Goal: Task Accomplishment & Management: Complete application form

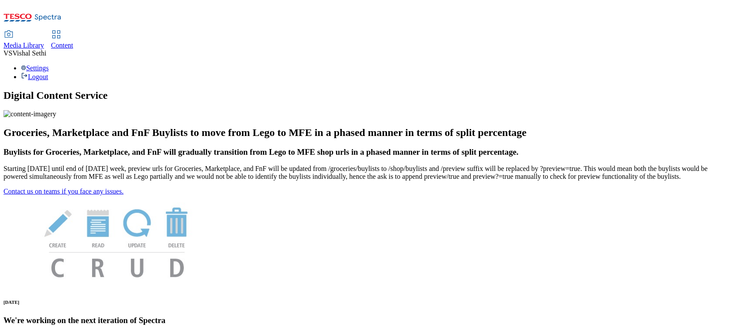
click at [73, 41] on span "Content" at bounding box center [62, 44] width 22 height 7
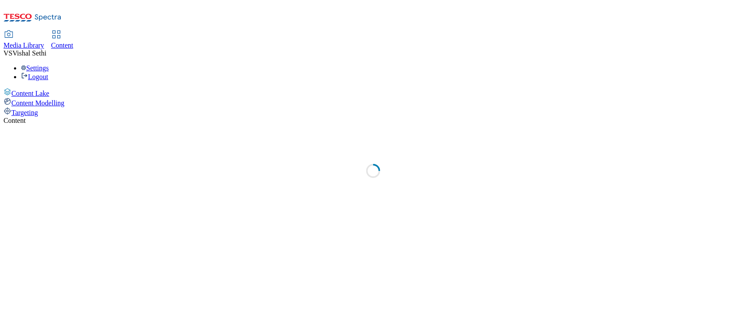
select select "ghs-uk"
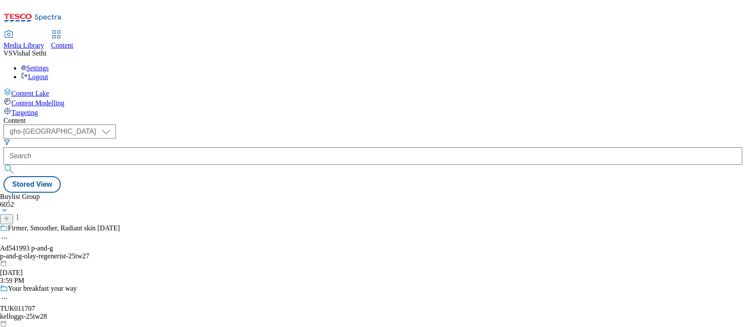
click at [9, 208] on button "button" at bounding box center [4, 210] width 9 height 4
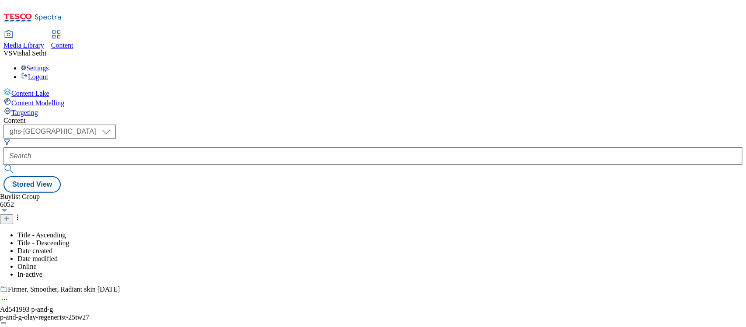
click at [356, 193] on div "Buylist Group 6052 Title - Ascending Title - Descending Date created Date modif…" at bounding box center [372, 193] width 739 height 0
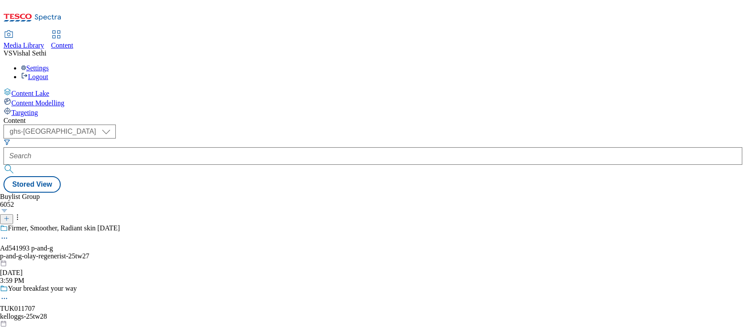
click at [9, 208] on button "button" at bounding box center [4, 210] width 9 height 4
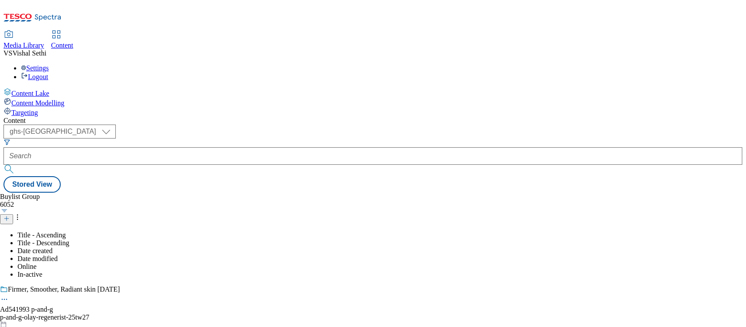
click at [359, 193] on div "Buylist Group 6052 Title - Ascending Title - Descending Date created Date modif…" at bounding box center [372, 193] width 739 height 0
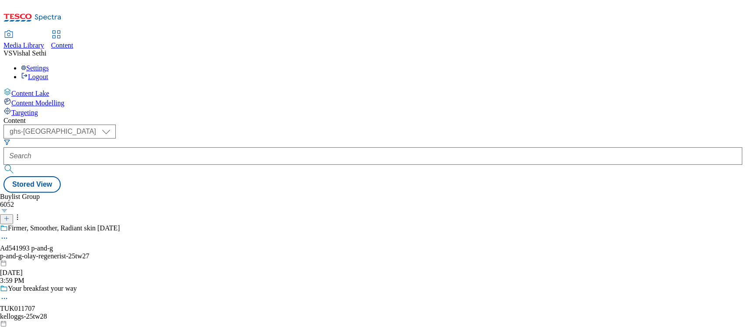
click at [7, 216] on line at bounding box center [7, 218] width 0 height 4
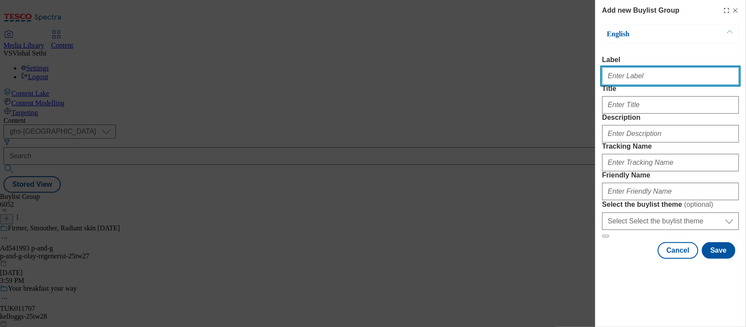
click at [647, 76] on input "Label" at bounding box center [670, 75] width 137 height 17
paste input "542012"
type input "Ad542012"
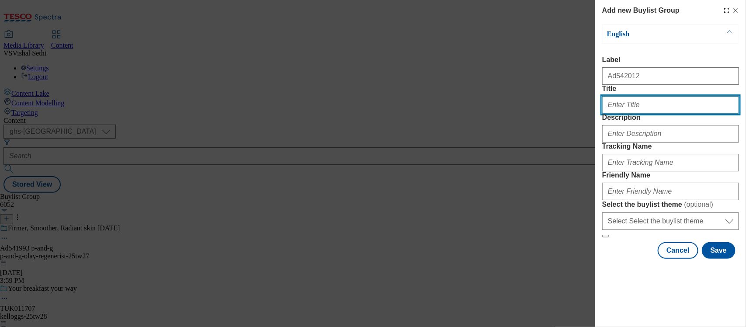
click at [641, 114] on input "Title" at bounding box center [670, 104] width 137 height 17
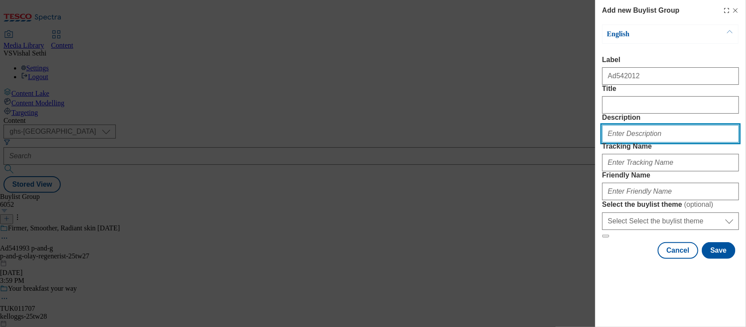
click at [629, 142] on input "Description" at bounding box center [670, 133] width 137 height 17
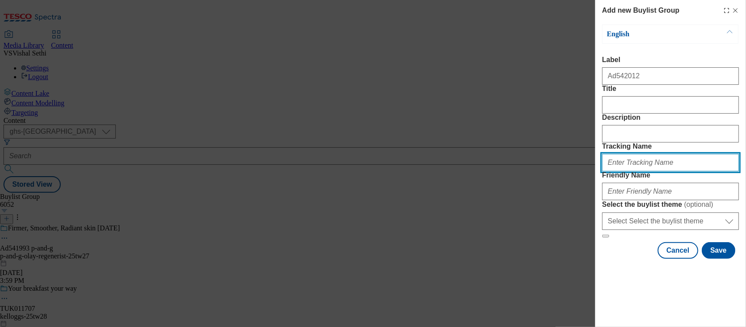
click at [620, 171] on input "Tracking Name" at bounding box center [670, 162] width 137 height 17
paste input "542012"
type input "DH_AD542012"
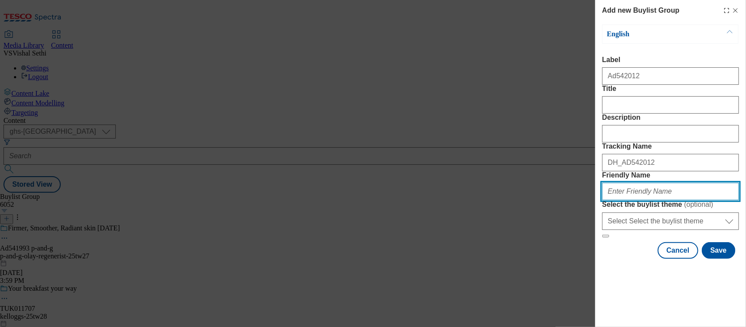
click at [628, 200] on input "Friendly Name" at bounding box center [670, 191] width 137 height 17
type input "kimberly-clark-andrex-rolls-25tw28"
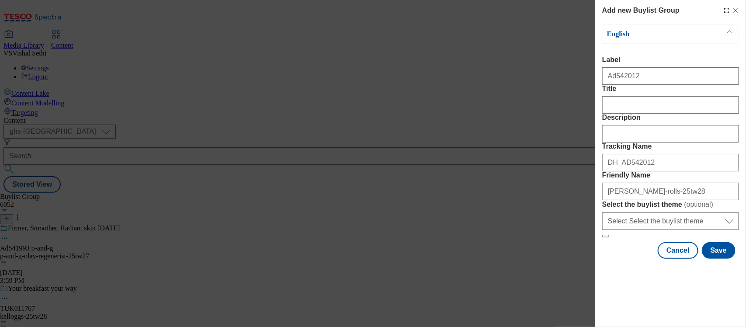
click at [611, 112] on div "Modal" at bounding box center [670, 103] width 137 height 21
click at [615, 114] on input "Title" at bounding box center [670, 104] width 137 height 17
paste input "Andrex Complete Clean 9 roll"
click at [606, 114] on input "Andrex Complete Clean 9 roll" at bounding box center [670, 104] width 137 height 17
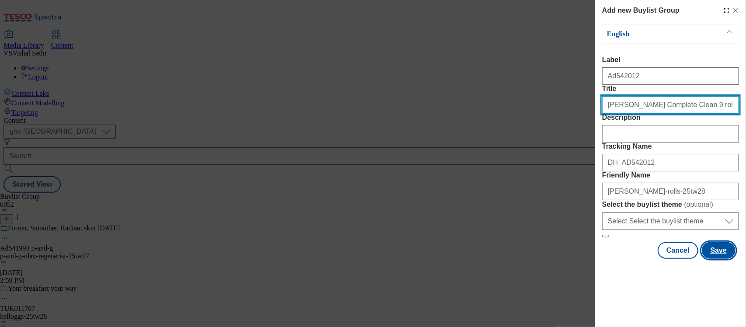
type input "Andrex Complete Clean 9 roll"
click at [708, 259] on button "Save" at bounding box center [718, 250] width 34 height 17
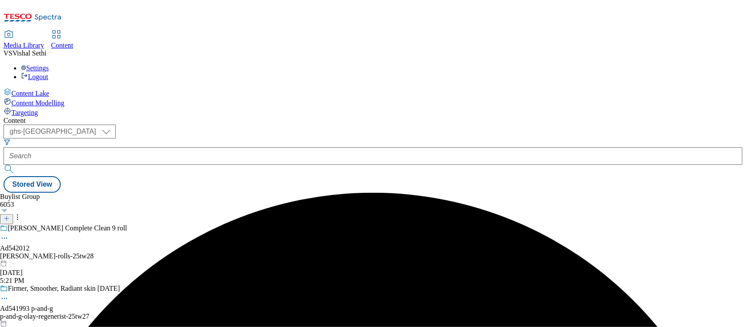
click at [182, 252] on div "kimberly-clark-andrex-rolls-25tw28" at bounding box center [91, 256] width 182 height 8
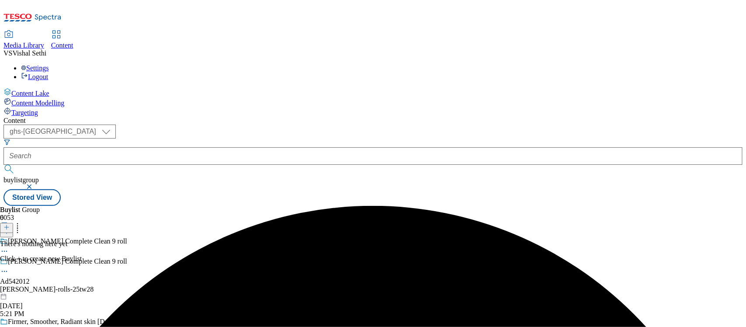
click at [10, 224] on icon at bounding box center [6, 227] width 6 height 6
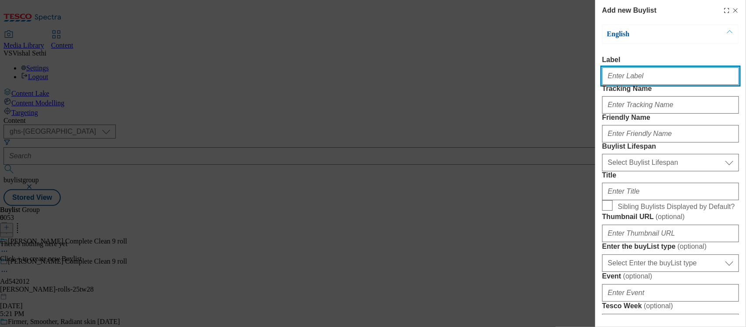
click at [627, 82] on input "Label" at bounding box center [670, 75] width 137 height 17
paste input "542012"
type input "Ad542012"
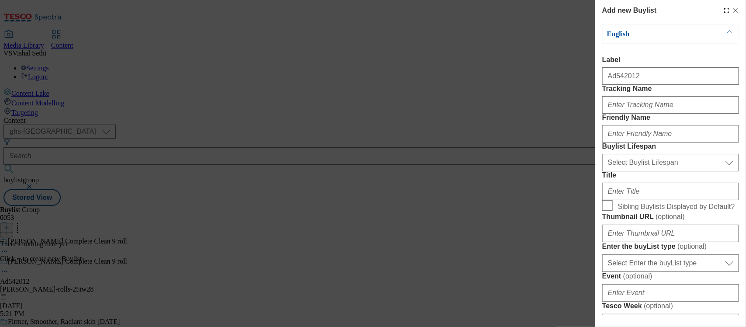
click at [622, 113] on div "Modal" at bounding box center [670, 103] width 137 height 21
click at [624, 114] on input "Tracking Name" at bounding box center [670, 104] width 137 height 17
paste input "542012"
type input "DH_AD542012"
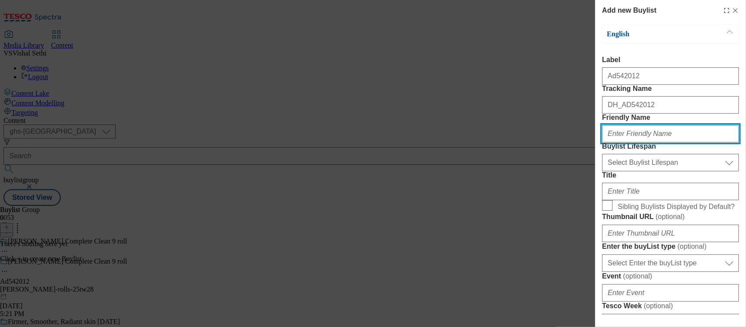
click at [621, 142] on input "Friendly Name" at bounding box center [670, 133] width 137 height 17
type input "kimberly-clark"
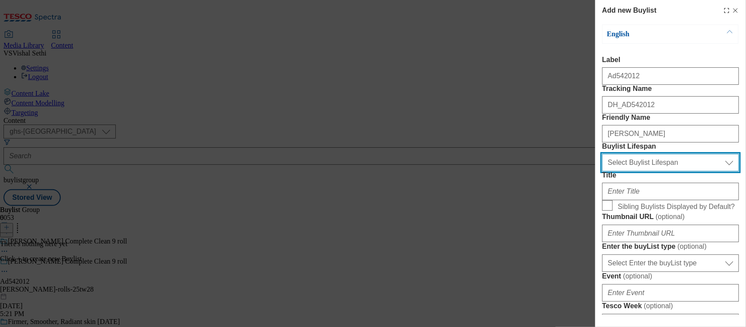
click at [632, 171] on select "Select Buylist Lifespan evergreen seasonal tactical" at bounding box center [670, 162] width 137 height 17
select select "seasonal"
click at [602, 171] on select "Select Buylist Lifespan evergreen seasonal tactical" at bounding box center [670, 162] width 137 height 17
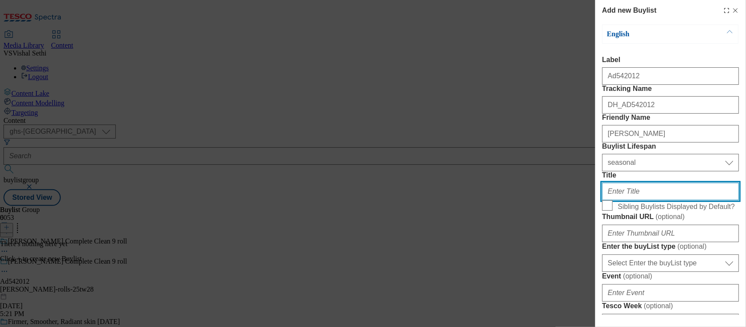
click at [629, 200] on input "Title" at bounding box center [670, 191] width 137 height 17
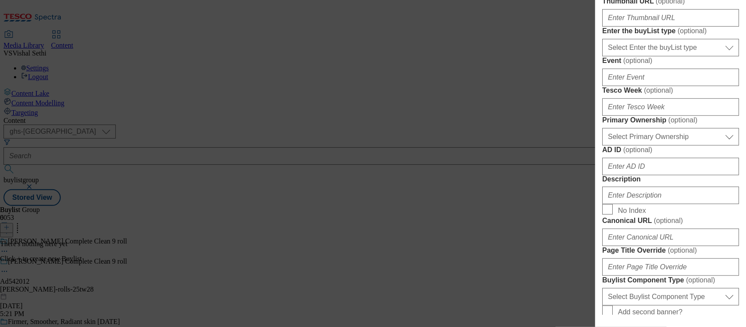
scroll to position [218, 0]
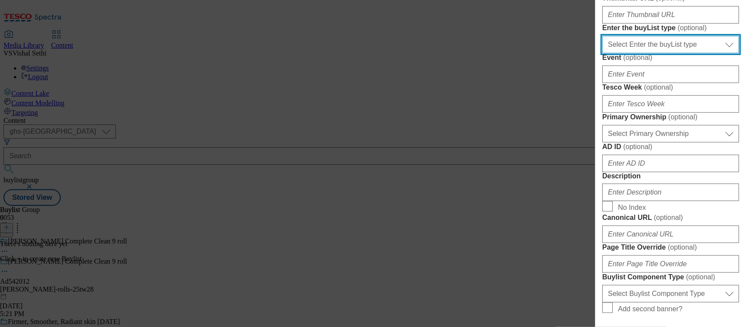
click at [664, 53] on select "Select Enter the buyList type event supplier funded long term >4 weeks supplier…" at bounding box center [670, 44] width 137 height 17
select select "supplier funded short term 1-3 weeks"
click at [602, 53] on select "Select Enter the buyList type event supplier funded long term >4 weeks supplier…" at bounding box center [670, 44] width 137 height 17
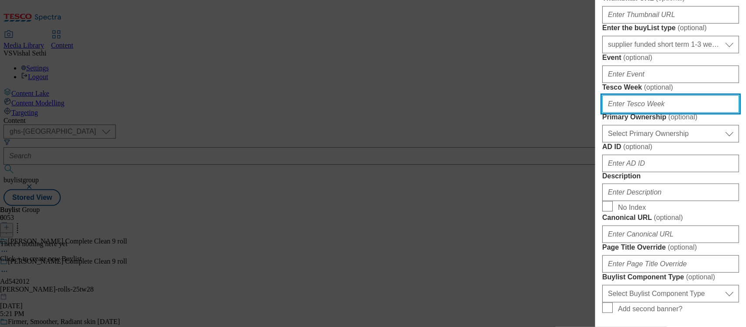
click at [627, 113] on input "Tesco Week ( optional )" at bounding box center [670, 103] width 137 height 17
type input "28"
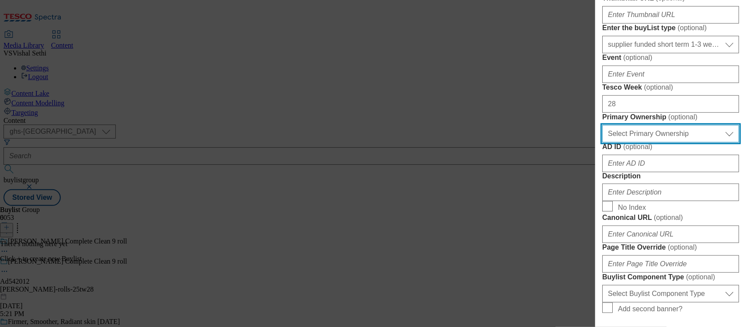
click at [639, 142] on select "Select Primary Ownership tesco dunnhumby" at bounding box center [670, 133] width 137 height 17
select select "dunnhumby"
click at [602, 142] on select "Select Primary Ownership tesco dunnhumby" at bounding box center [670, 133] width 137 height 17
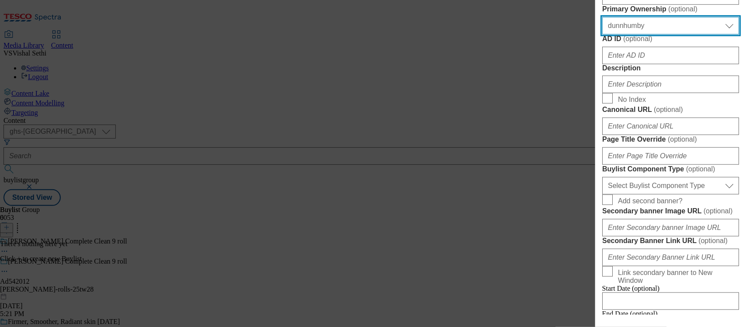
scroll to position [328, 0]
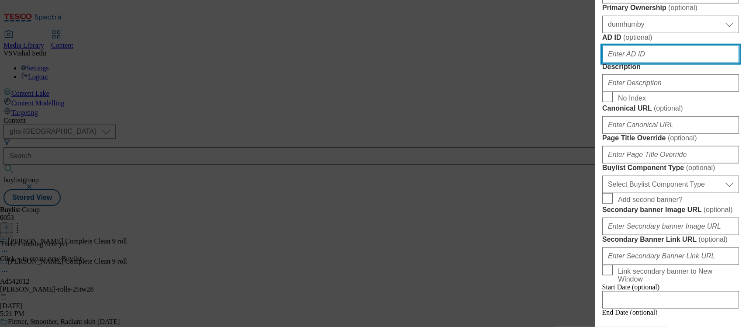
click at [629, 63] on input "AD ID ( optional )" at bounding box center [670, 53] width 137 height 17
paste input "542012"
type input "542012"
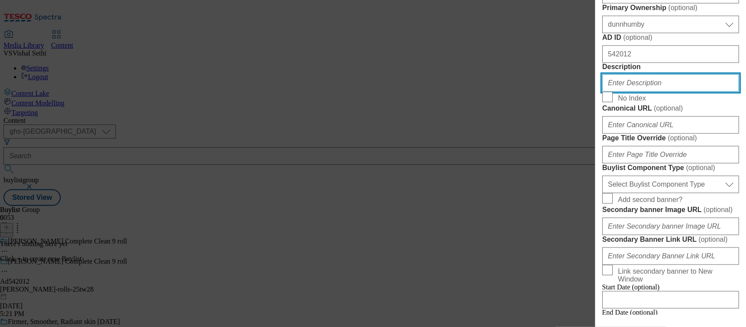
click at [625, 92] on input "Description" at bounding box center [670, 82] width 137 height 17
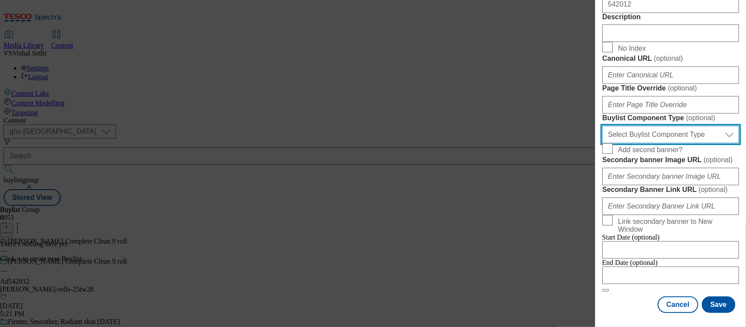
click at [649, 143] on select "Select Buylist Component Type Banner Competition Header Meal" at bounding box center [670, 134] width 137 height 17
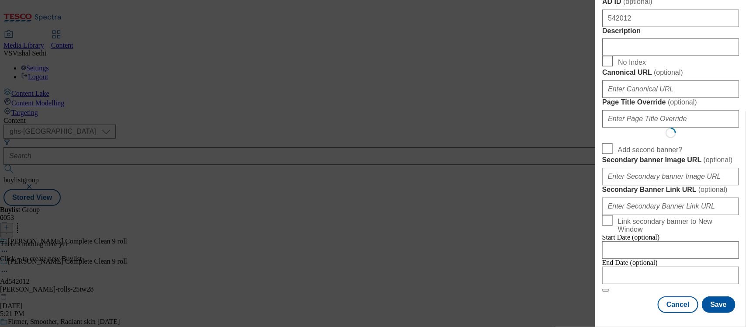
select select "Banner"
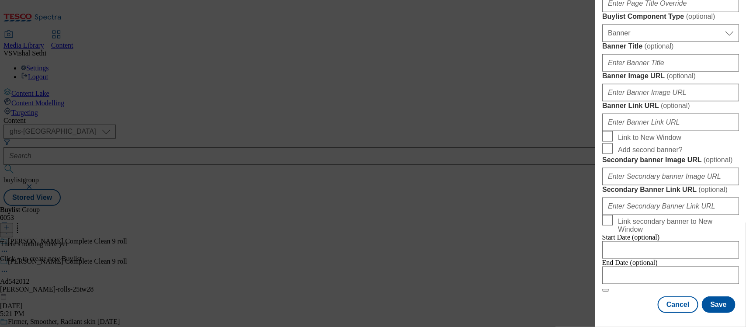
scroll to position [0, 0]
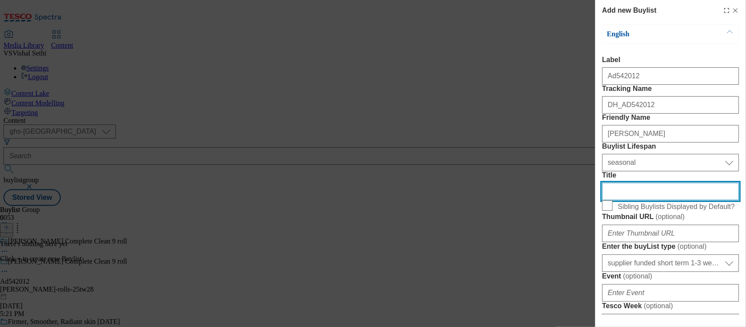
click at [626, 200] on input "Title" at bounding box center [670, 191] width 137 height 17
paste input "Complete Clean. Complete Confidence."
drag, startPoint x: 605, startPoint y: 252, endPoint x: 649, endPoint y: 269, distance: 46.3
click at [606, 200] on input "Complete Clean. Complete Confidence." at bounding box center [670, 191] width 137 height 17
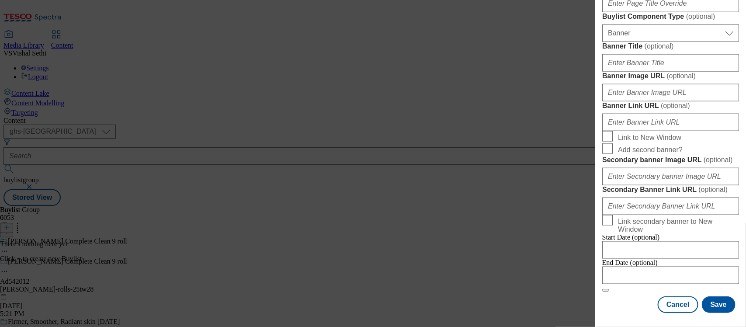
scroll to position [859, 0]
type input "Complete Clean. Complete Confidence."
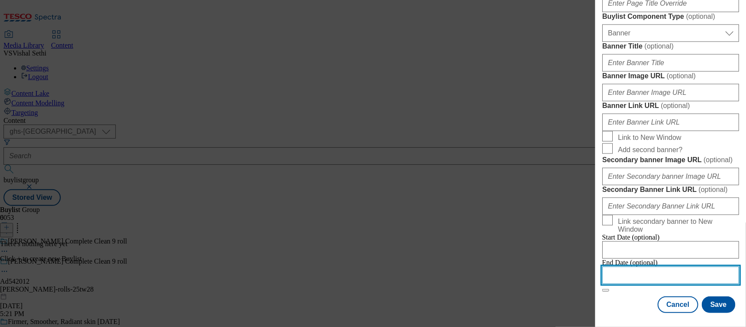
click at [645, 266] on input "Modal" at bounding box center [670, 274] width 137 height 17
select select "2025"
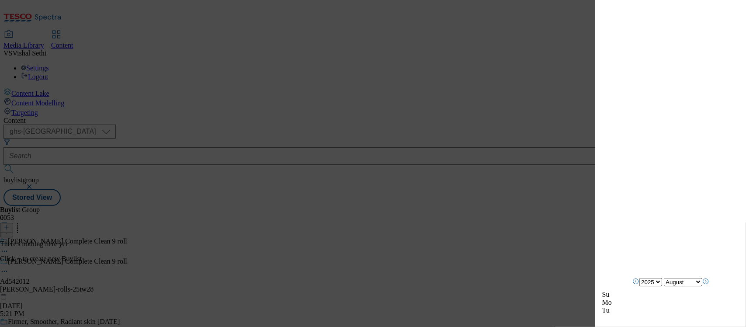
scroll to position [968, 0]
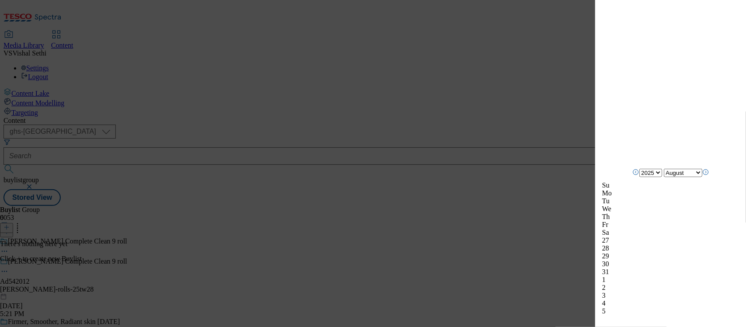
click at [709, 176] on icon "Next Month" at bounding box center [705, 172] width 7 height 7
click at [709, 178] on icon "Next Month" at bounding box center [705, 179] width 7 height 7
select select "November"
click at [612, 299] on div "2" at bounding box center [670, 303] width 137 height 8
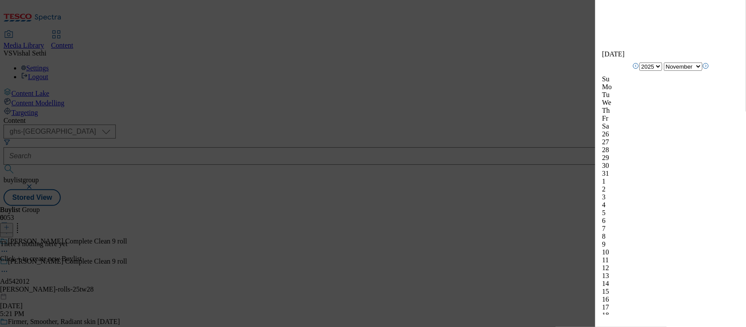
scroll to position [1083, 0]
click at [733, 204] on div "Add new Buylist English Label Ad542012 Tracking Name DH_AD542012 Friendly Name …" at bounding box center [670, 157] width 151 height 314
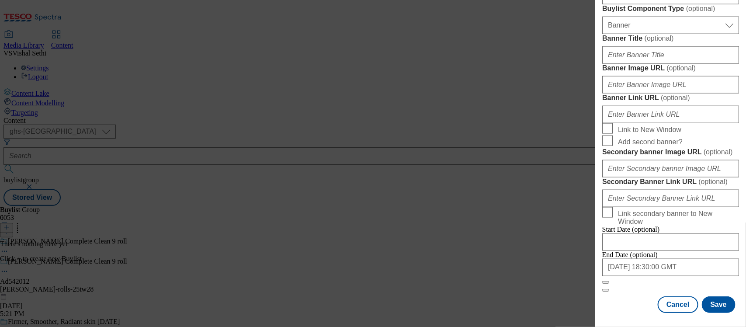
click at [718, 296] on button "Save" at bounding box center [718, 304] width 34 height 17
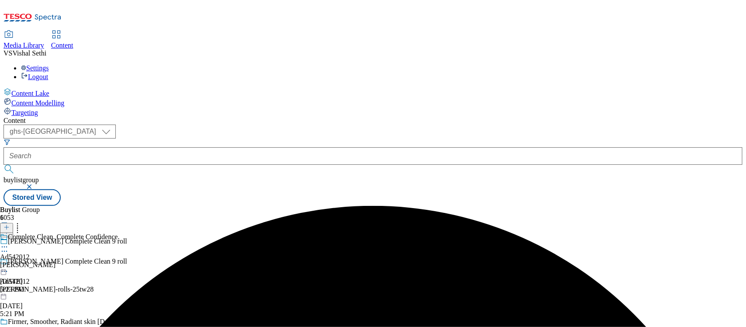
click at [120, 261] on div "kimberly-clark" at bounding box center [60, 265] width 120 height 8
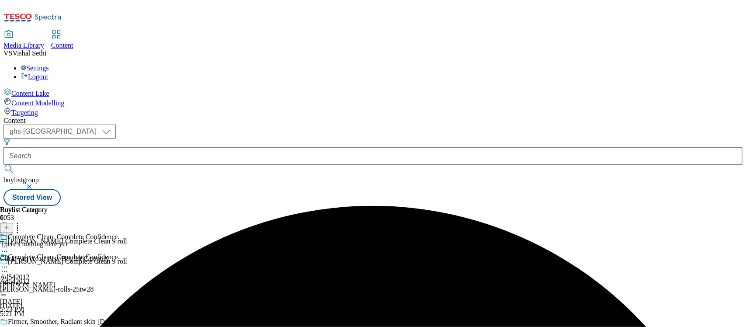
click at [10, 224] on icon at bounding box center [6, 227] width 6 height 6
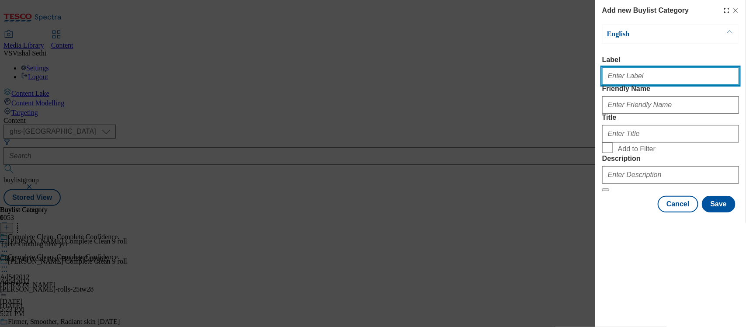
click at [634, 85] on input "Label" at bounding box center [670, 75] width 137 height 17
paste input "542012"
type input "Ad542012"
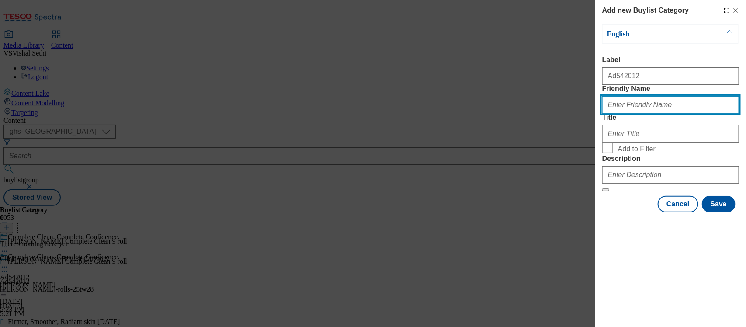
click at [627, 114] on input "Friendly Name" at bounding box center [670, 104] width 137 height 17
type input "kimberly-clark-andrex-rolls"
click at [621, 178] on form "Label Ad542012 Friendly Name kimberly-clark-andrex-rolls Title Add to Filter De…" at bounding box center [670, 123] width 137 height 135
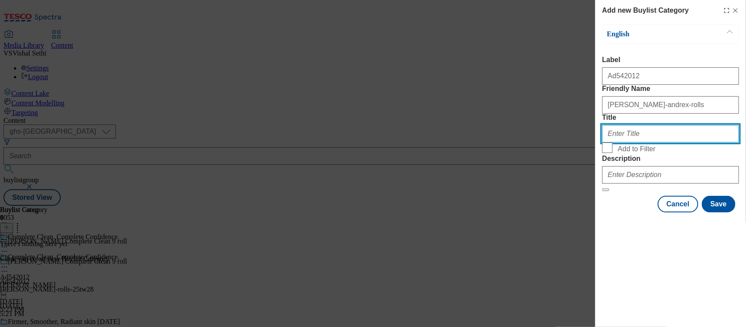
click at [623, 142] on input "Title" at bounding box center [670, 133] width 137 height 17
type input "Kimberly Clark"
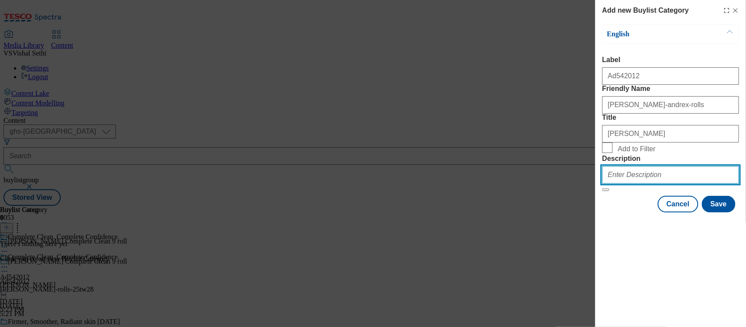
click at [626, 183] on input "Description" at bounding box center [670, 174] width 137 height 17
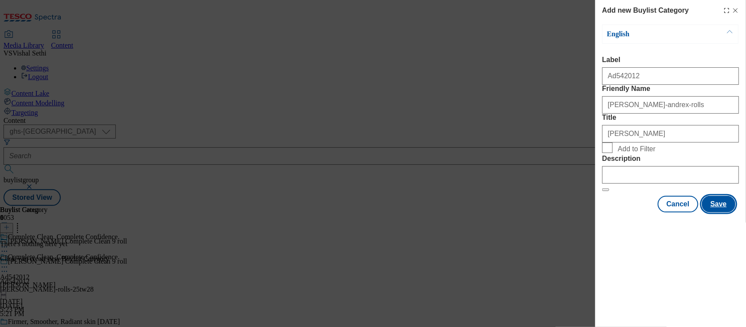
click at [713, 212] on button "Save" at bounding box center [718, 204] width 34 height 17
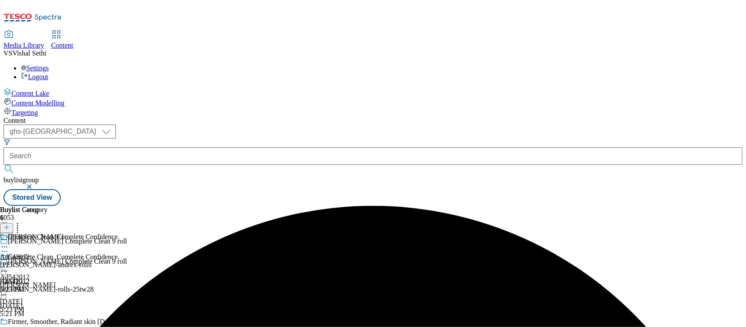
click at [92, 261] on div "kimberly-clark-andrex-rolls" at bounding box center [46, 265] width 92 height 8
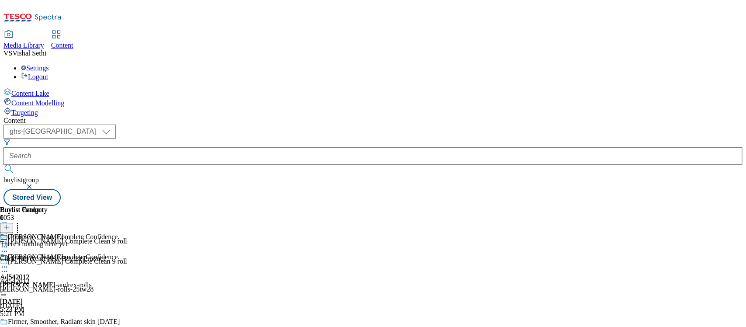
click at [13, 223] on button at bounding box center [6, 228] width 13 height 10
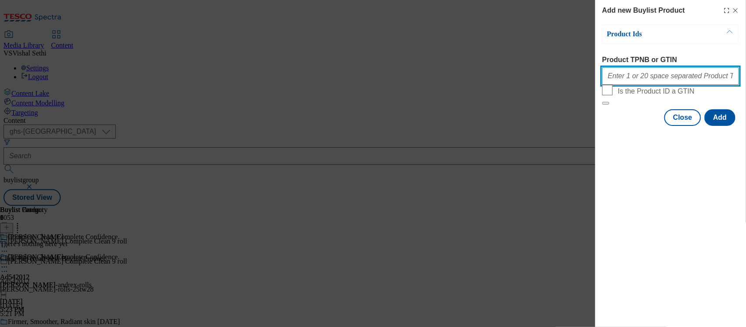
click at [641, 83] on input "Product TPNB or GTIN" at bounding box center [670, 75] width 137 height 17
paste input "89619285 93770962 89455126 90716670 93541168 93430616 91883060 90855700 8599528…"
type input "89619285 93770962 89455126 90716670 93541168 93430616 91883060 90855700 8599528…"
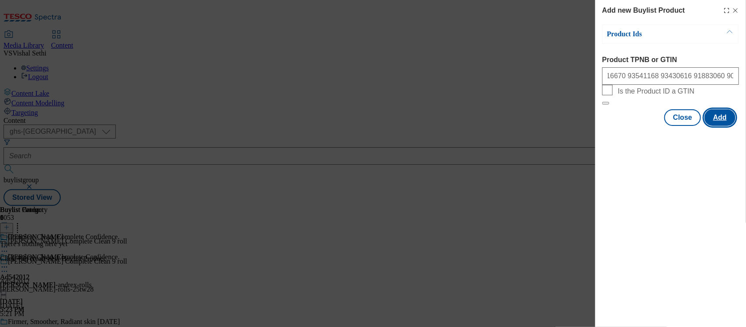
scroll to position [0, 0]
drag, startPoint x: 728, startPoint y: 126, endPoint x: 726, endPoint y: 130, distance: 4.7
click at [728, 125] on div "Product Ids Product TPNB or GTIN 89619285 93770962 89455126 90716670 93541168 9…" at bounding box center [670, 74] width 137 height 101
click at [726, 126] on button "Add" at bounding box center [719, 117] width 31 height 17
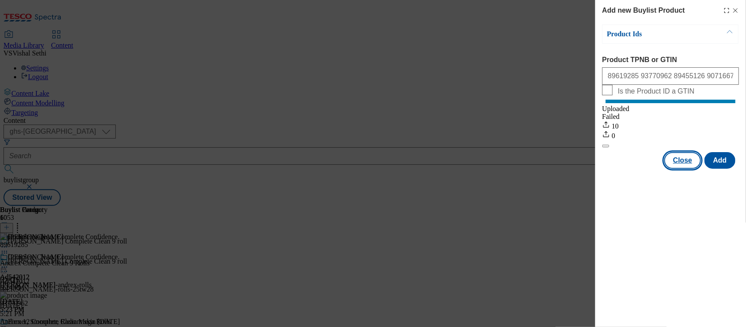
click at [680, 167] on button "Close" at bounding box center [682, 160] width 37 height 17
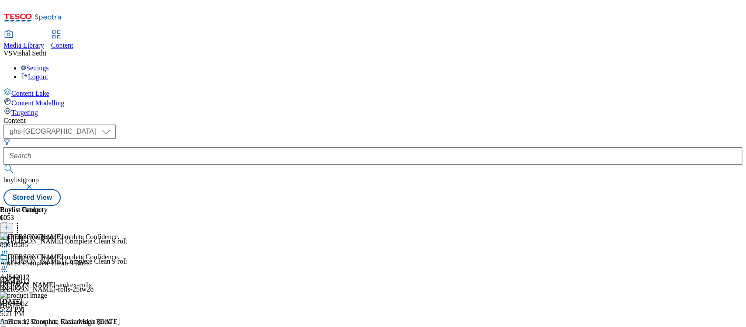
click at [9, 267] on icon at bounding box center [4, 271] width 9 height 9
click at [37, 287] on span "Edit" at bounding box center [32, 290] width 10 height 7
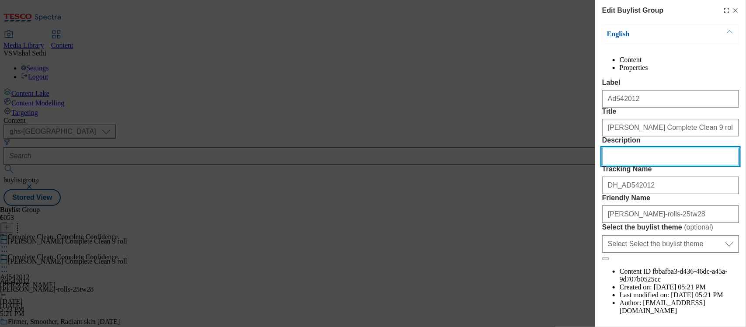
click at [614, 165] on input "Description" at bounding box center [670, 156] width 137 height 17
paste input "Andrex Complete Clean 9 Rolls"
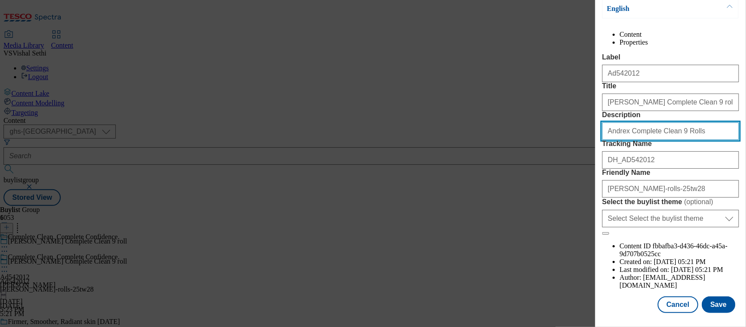
scroll to position [73, 0]
type input "Andrex Complete Clean 9 Rolls"
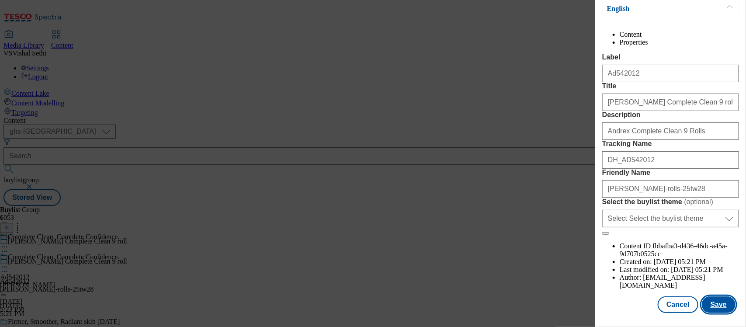
click at [711, 296] on button "Save" at bounding box center [718, 304] width 34 height 17
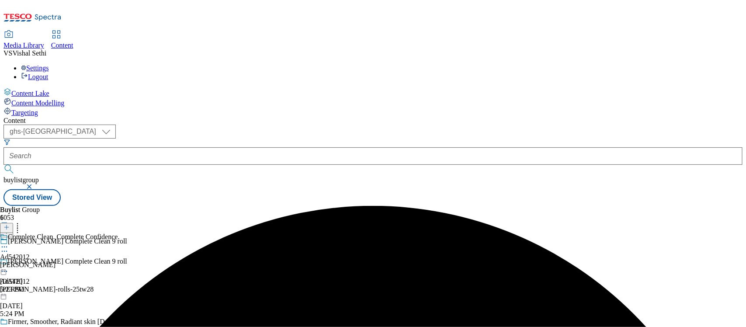
drag, startPoint x: 407, startPoint y: 140, endPoint x: 402, endPoint y: 141, distance: 4.9
click at [9, 242] on icon at bounding box center [4, 246] width 9 height 9
click at [41, 260] on button "Edit" at bounding box center [28, 265] width 23 height 10
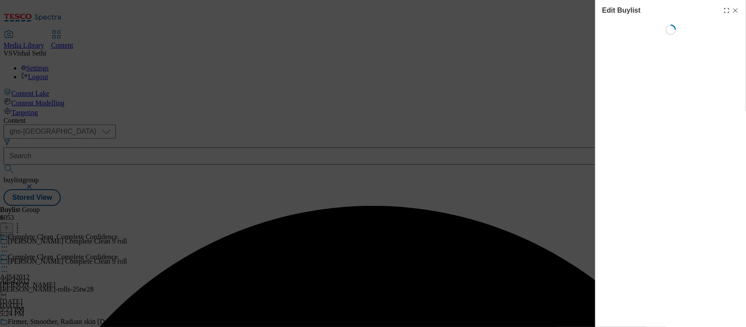
select select "seasonal"
select select "supplier funded short term 1-3 weeks"
select select "dunnhumby"
select select "Banner"
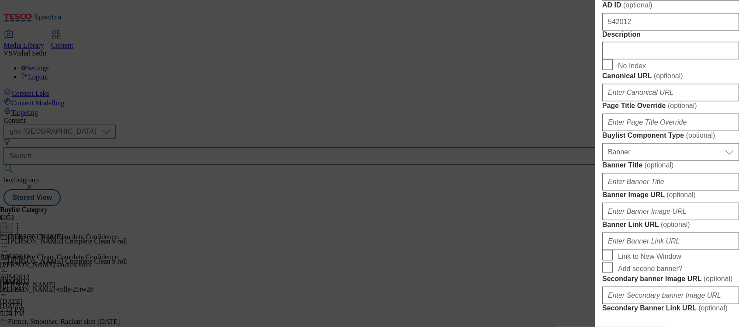
scroll to position [437, 0]
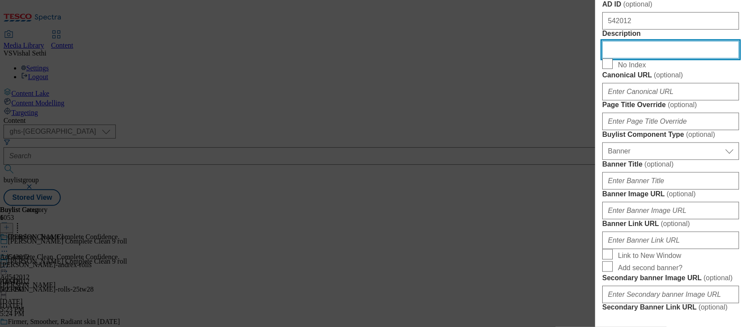
click at [629, 59] on input "Description" at bounding box center [670, 49] width 137 height 17
paste input "Andrex Complete Clean 9 Rolls"
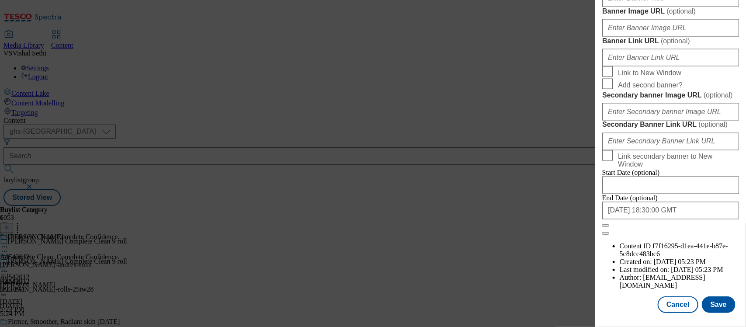
scroll to position [951, 0]
type input "Andrex Complete Clean 9 Rolls"
click at [731, 296] on div "Edit Buylist Tags 1 tags selected buylist English Content Properties Label Ad54…" at bounding box center [670, 157] width 151 height 314
click at [719, 296] on button "Save" at bounding box center [718, 304] width 34 height 17
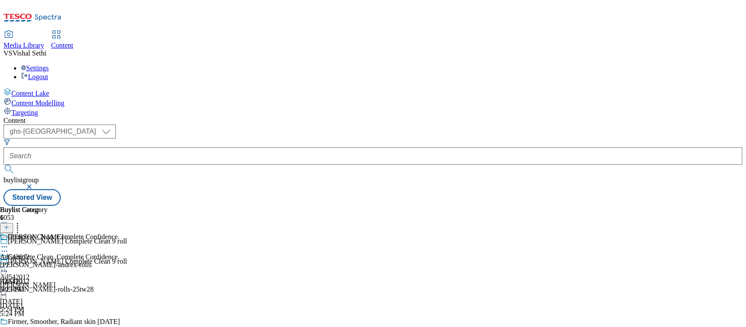
click at [92, 261] on div "kimberly-clark-andrex-rolls" at bounding box center [46, 265] width 92 height 8
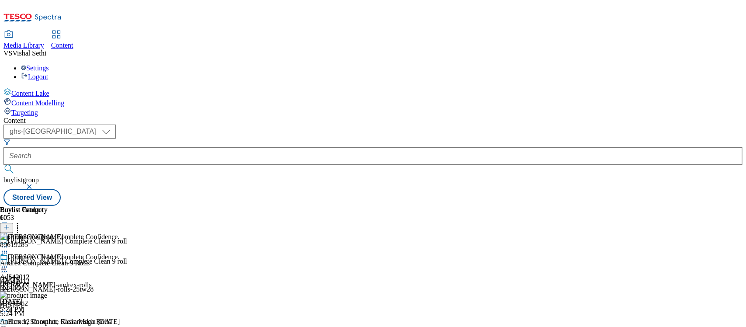
click at [9, 262] on icon at bounding box center [4, 266] width 9 height 9
click at [41, 280] on button "Edit" at bounding box center [28, 285] width 23 height 10
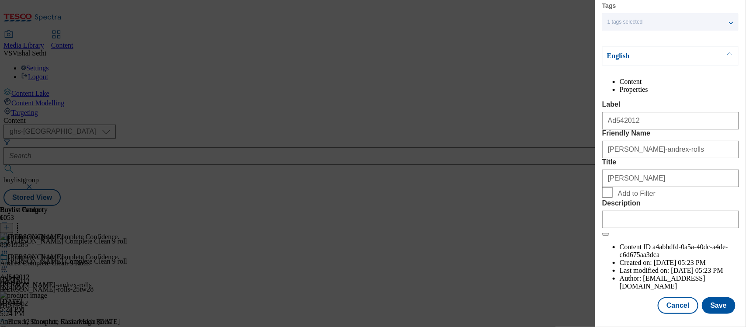
scroll to position [63, 0]
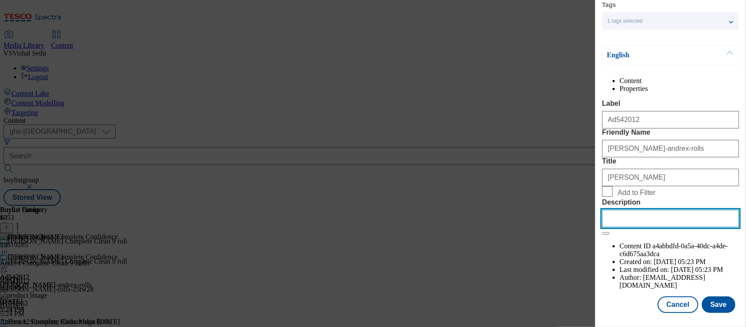
click at [650, 227] on input "Description" at bounding box center [670, 218] width 137 height 17
paste input "Andrex Complete Clean 9 Rolls"
type input "Andrex Complete Clean 9 Rolls"
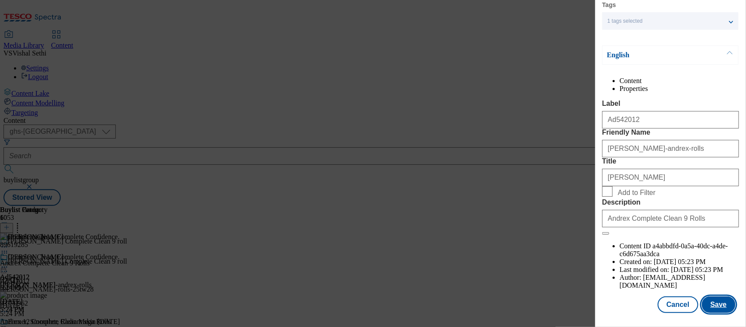
click at [709, 296] on button "Save" at bounding box center [718, 304] width 34 height 17
